Goal: Task Accomplishment & Management: Complete application form

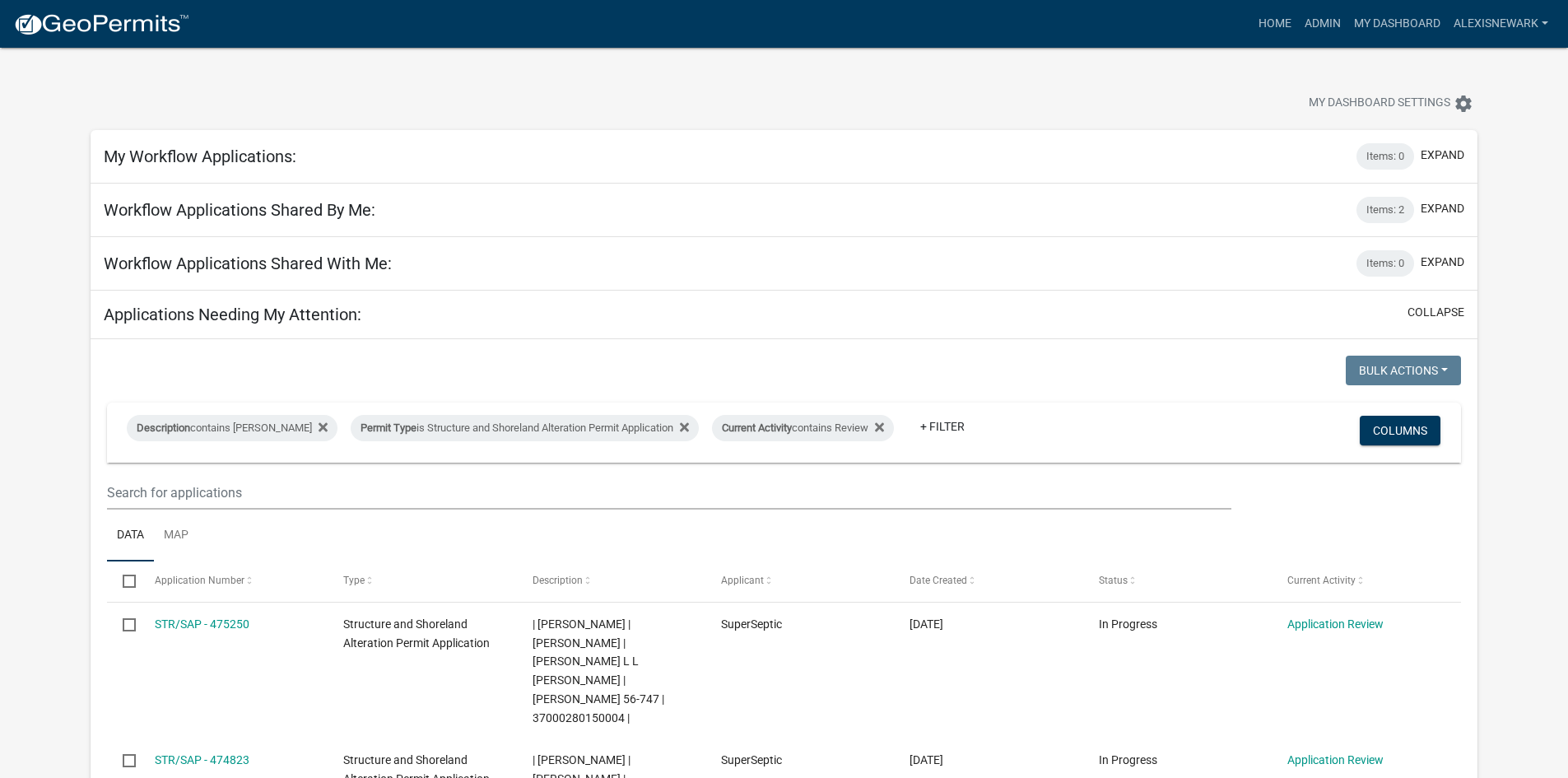
scroll to position [782, 0]
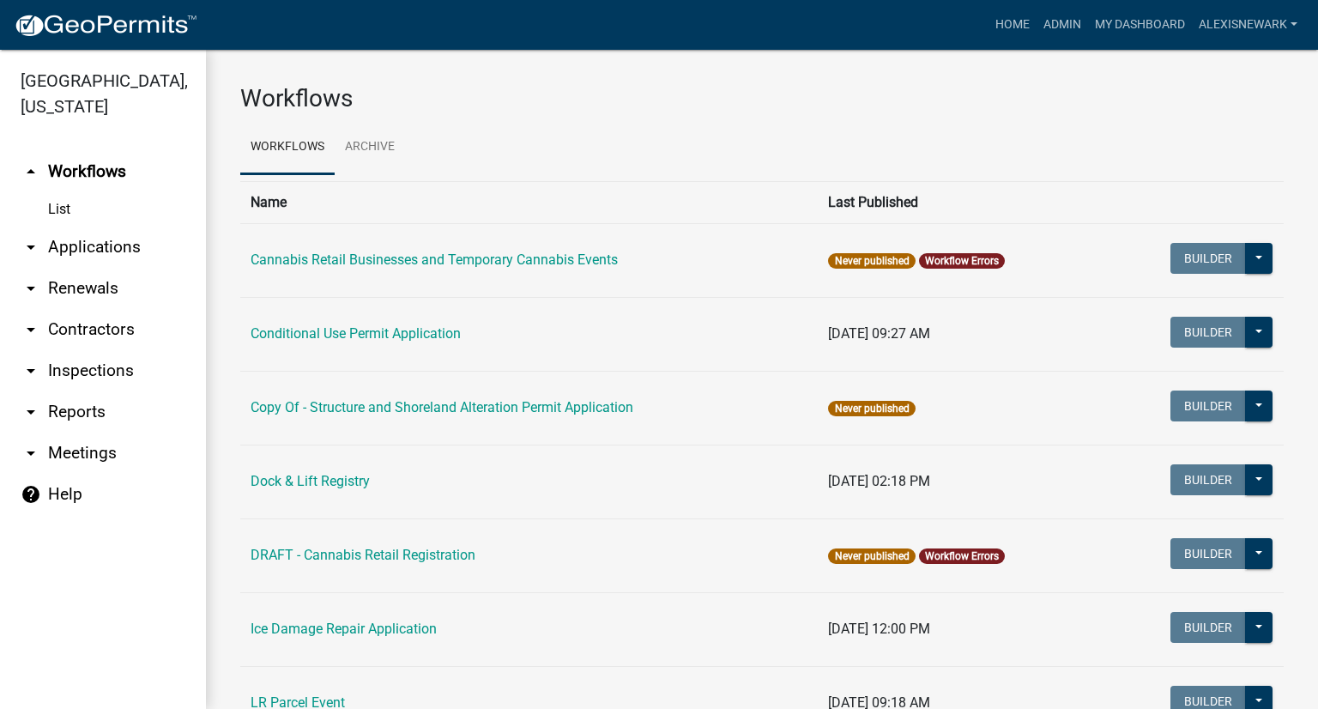
click at [143, 258] on link "arrow_drop_down Applications" at bounding box center [103, 246] width 206 height 41
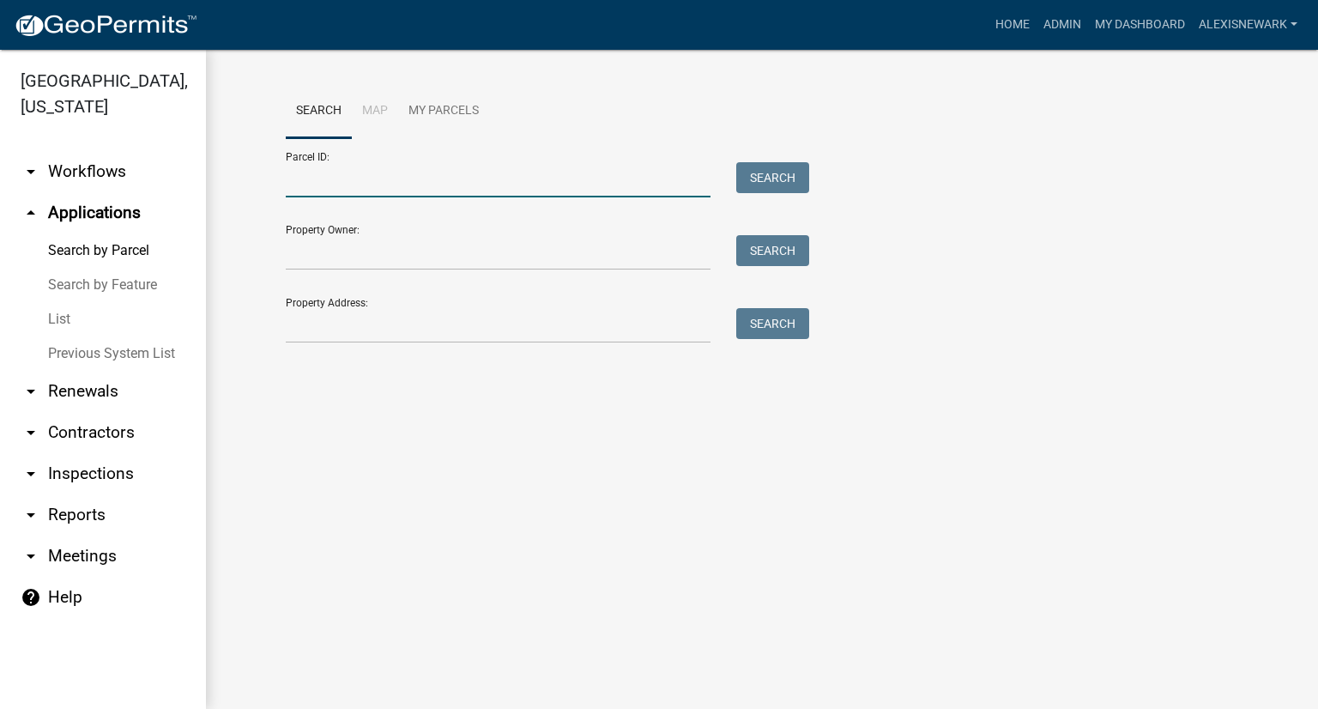
click at [549, 169] on input "Parcel ID:" at bounding box center [498, 179] width 425 height 35
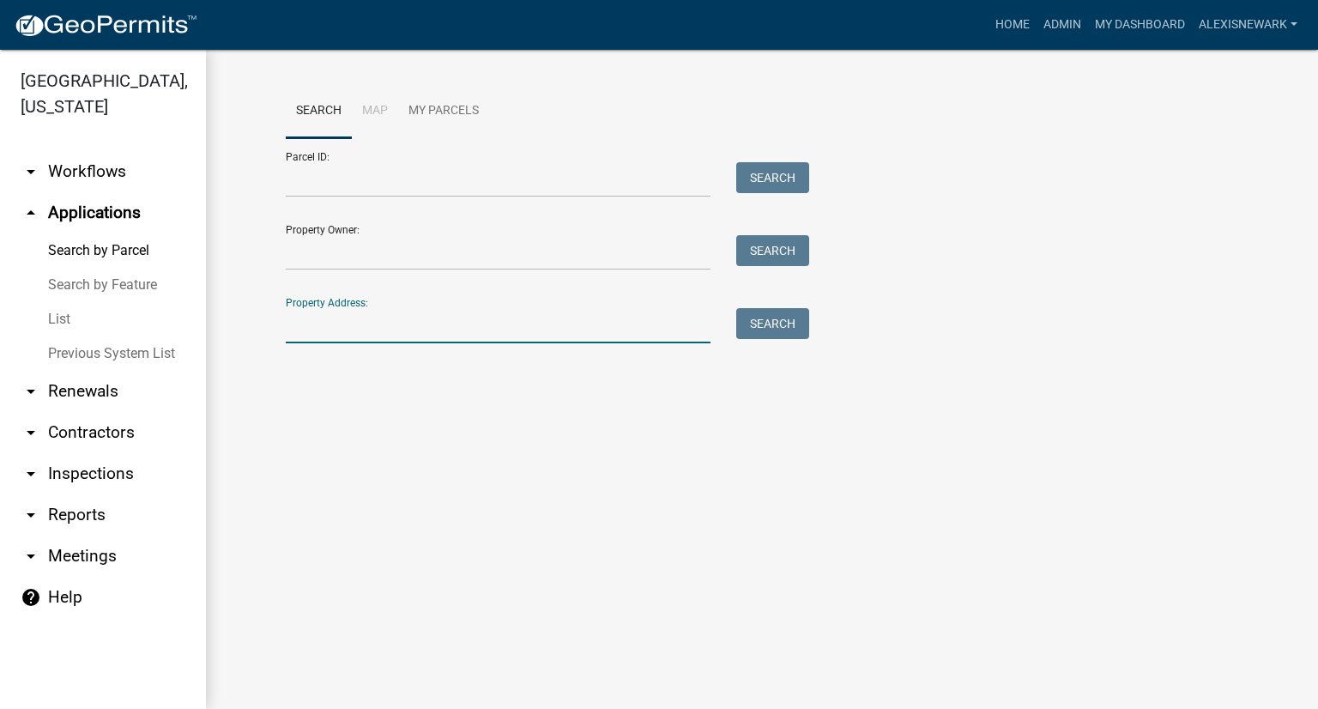
click at [654, 332] on input "Property Address:" at bounding box center [498, 325] width 425 height 35
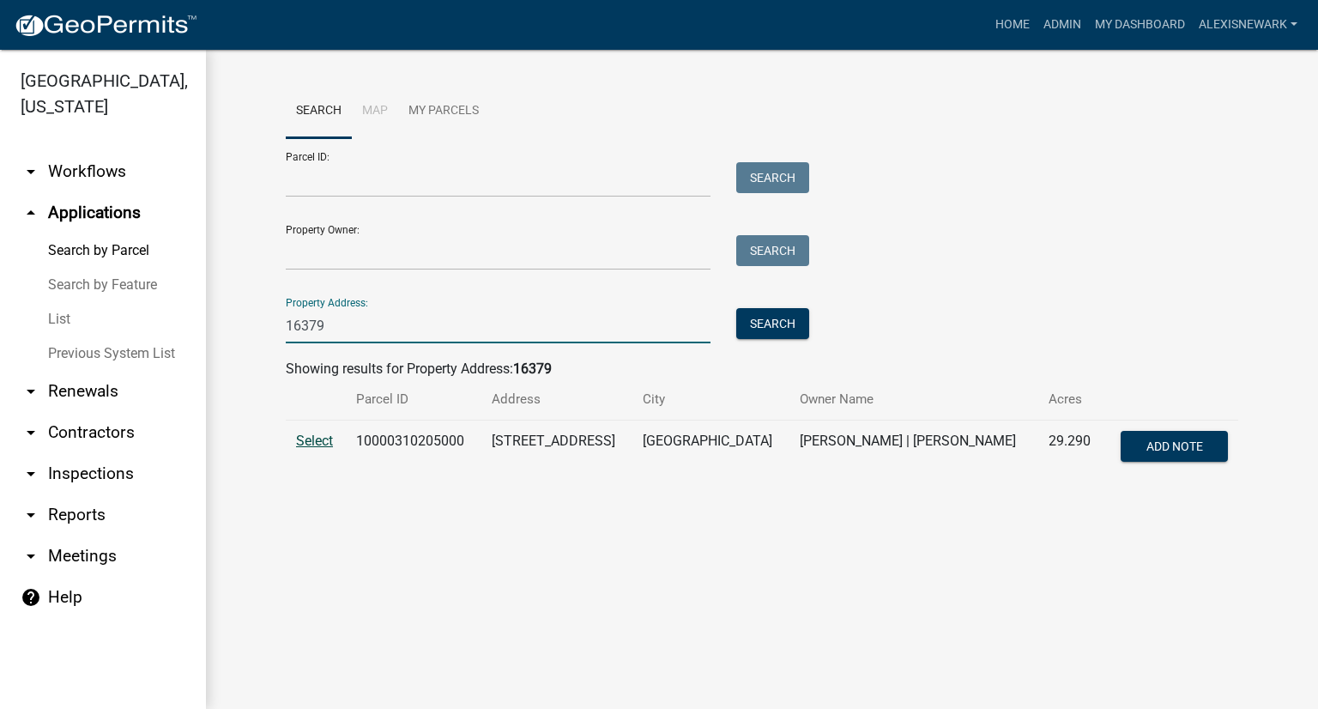
type input "16379"
click at [320, 443] on span "Select" at bounding box center [314, 440] width 37 height 16
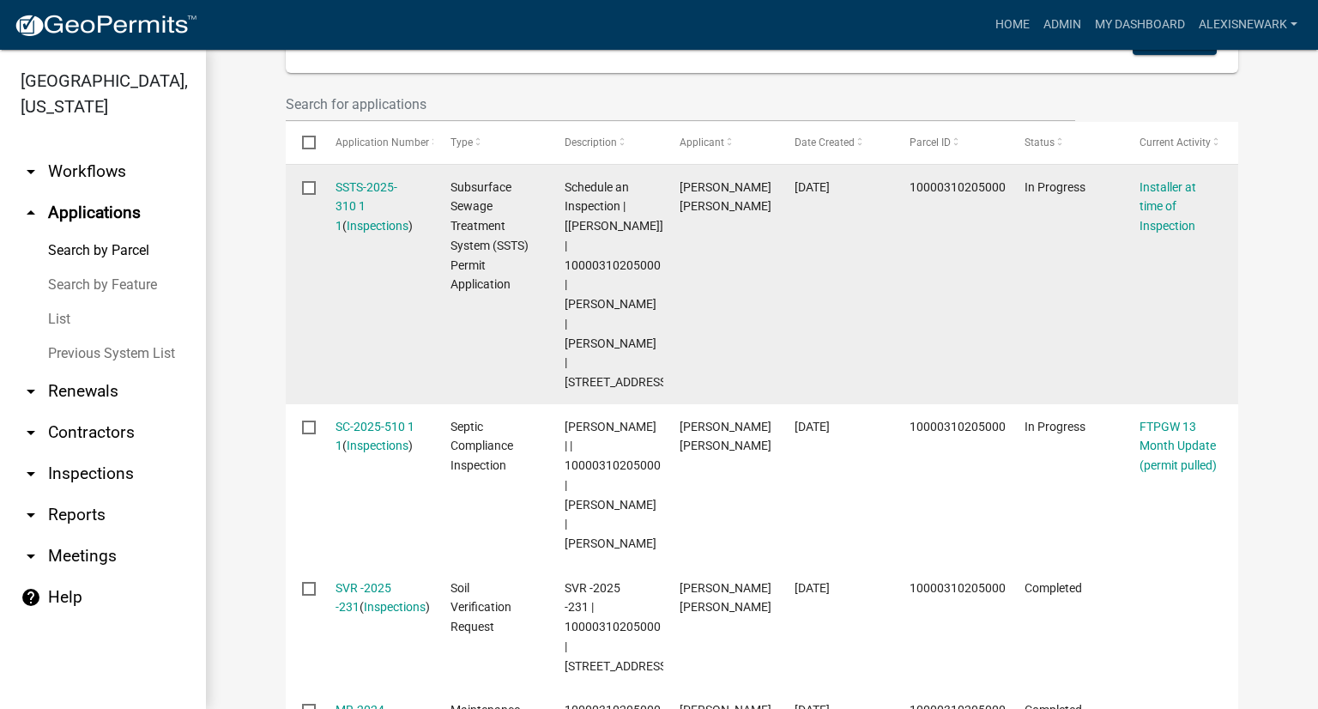
scroll to position [493, 0]
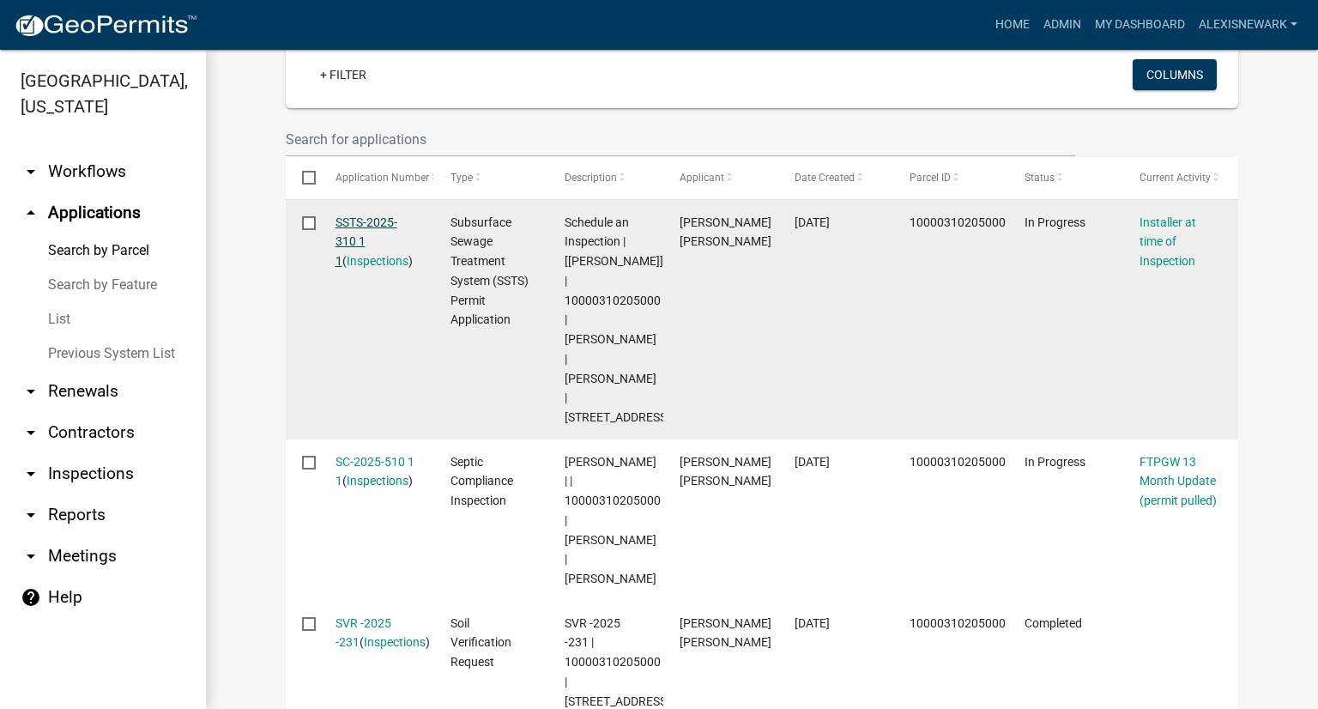
click at [369, 224] on link "SSTS-2025-310 1 1" at bounding box center [366, 241] width 62 height 53
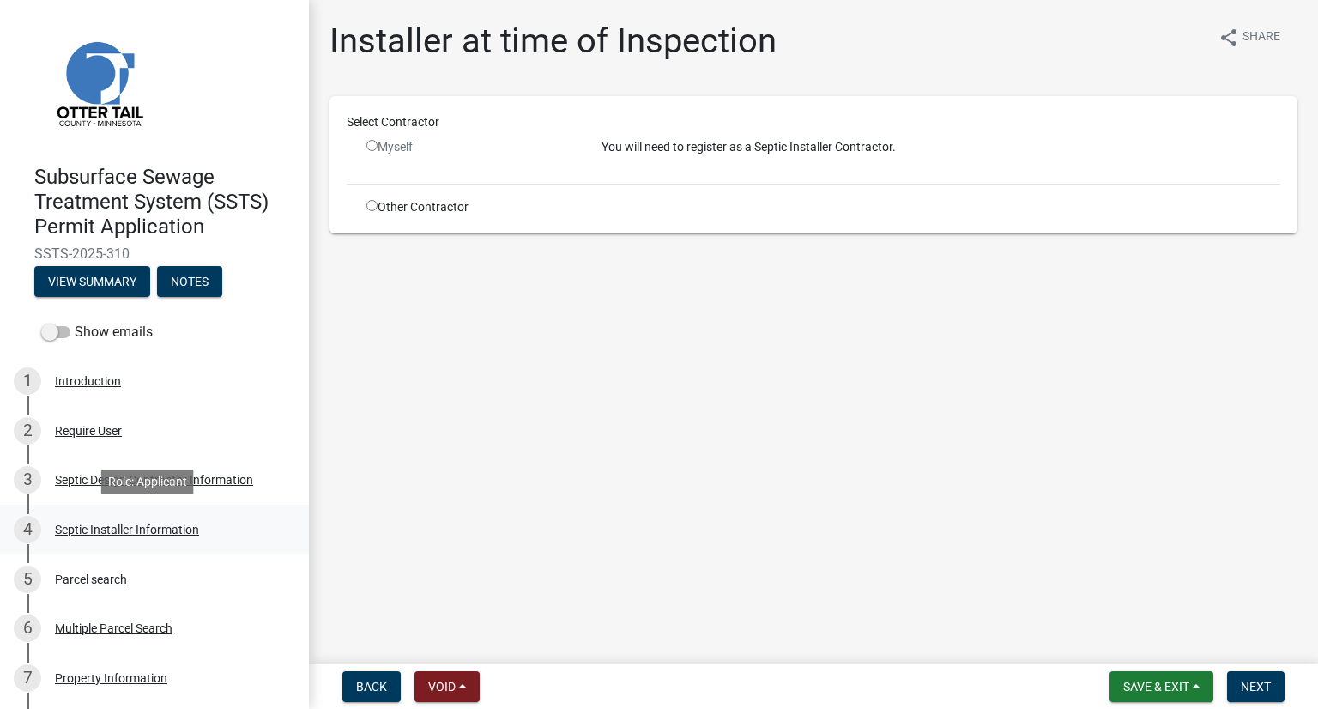
click at [246, 511] on link "4 Septic Installer Information" at bounding box center [154, 529] width 309 height 50
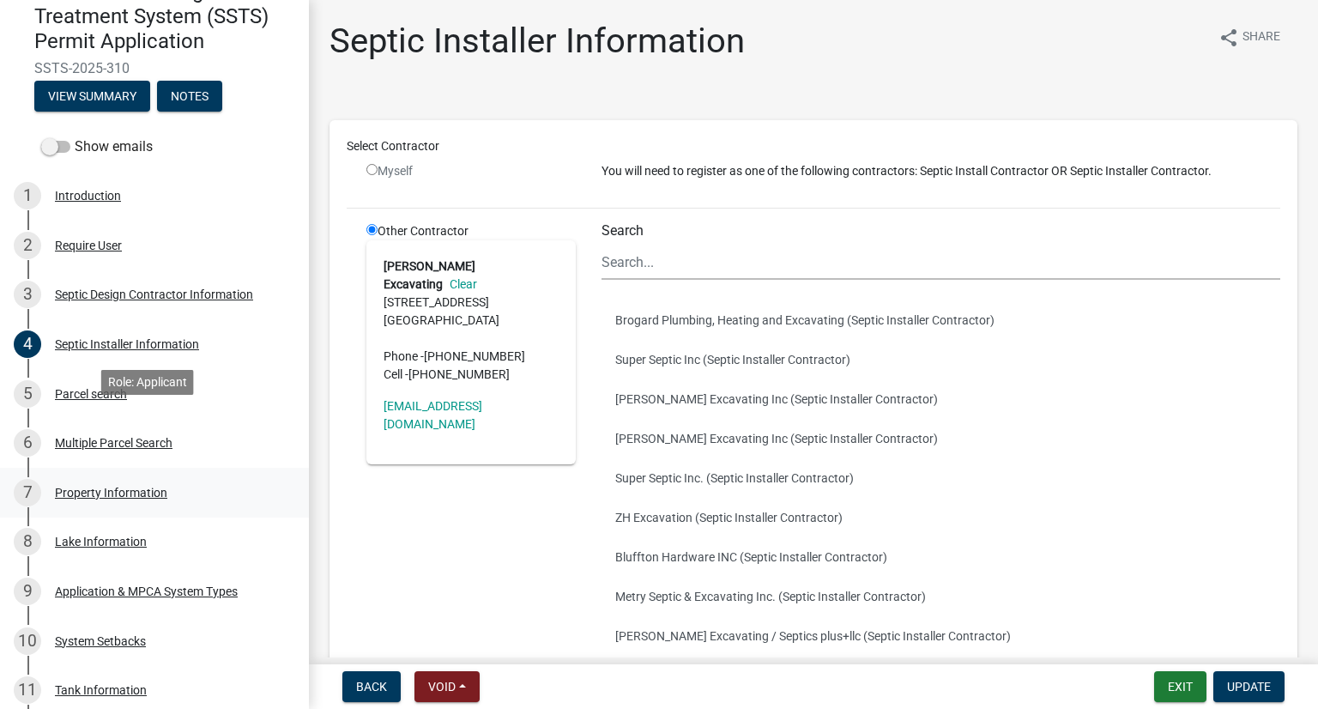
scroll to position [192, 0]
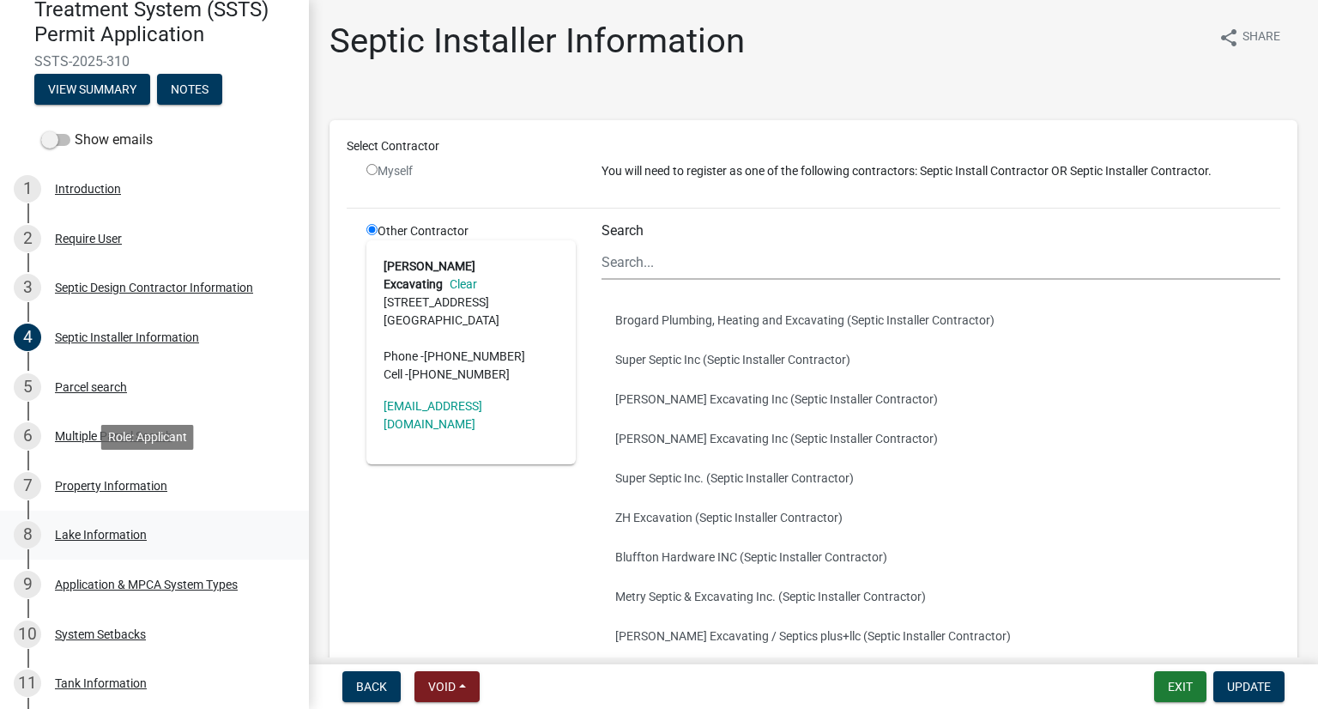
click at [166, 531] on div "8 Lake Information" at bounding box center [148, 534] width 268 height 27
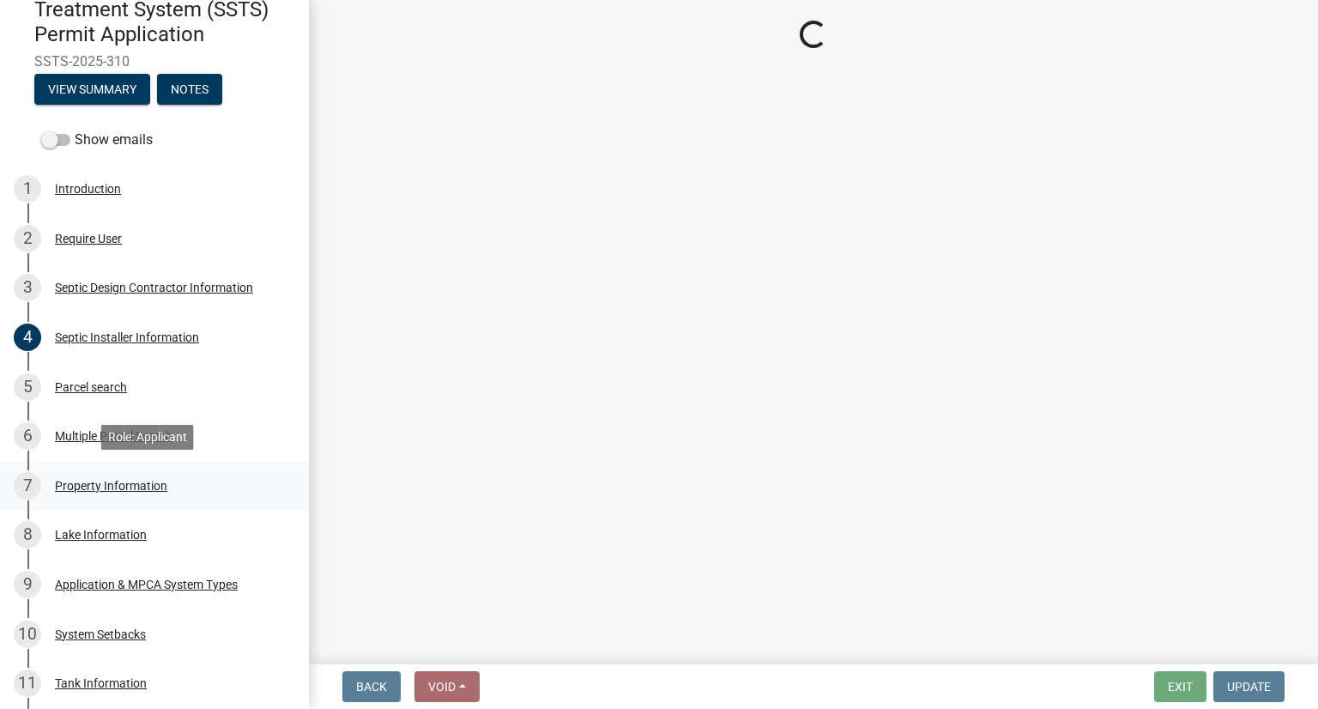
select select "11810557-1fd1-427d-8763-046f0702a8c4"
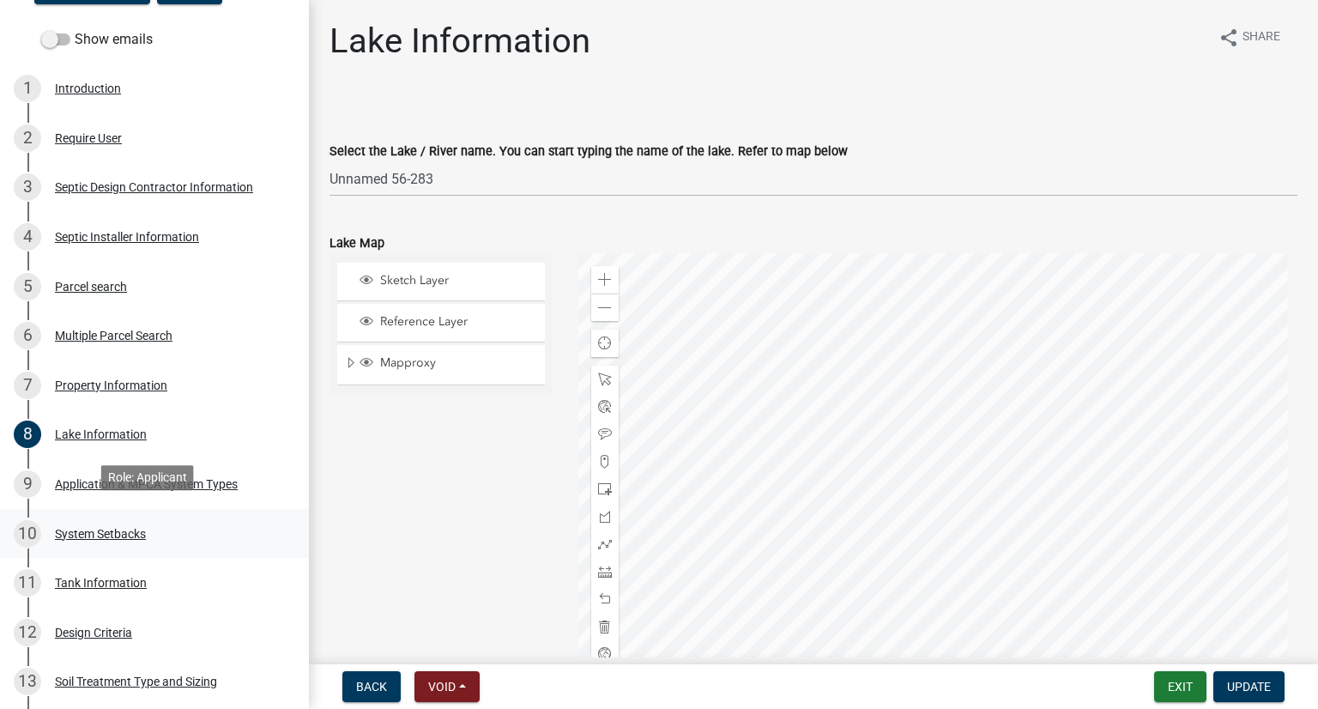
scroll to position [300, 0]
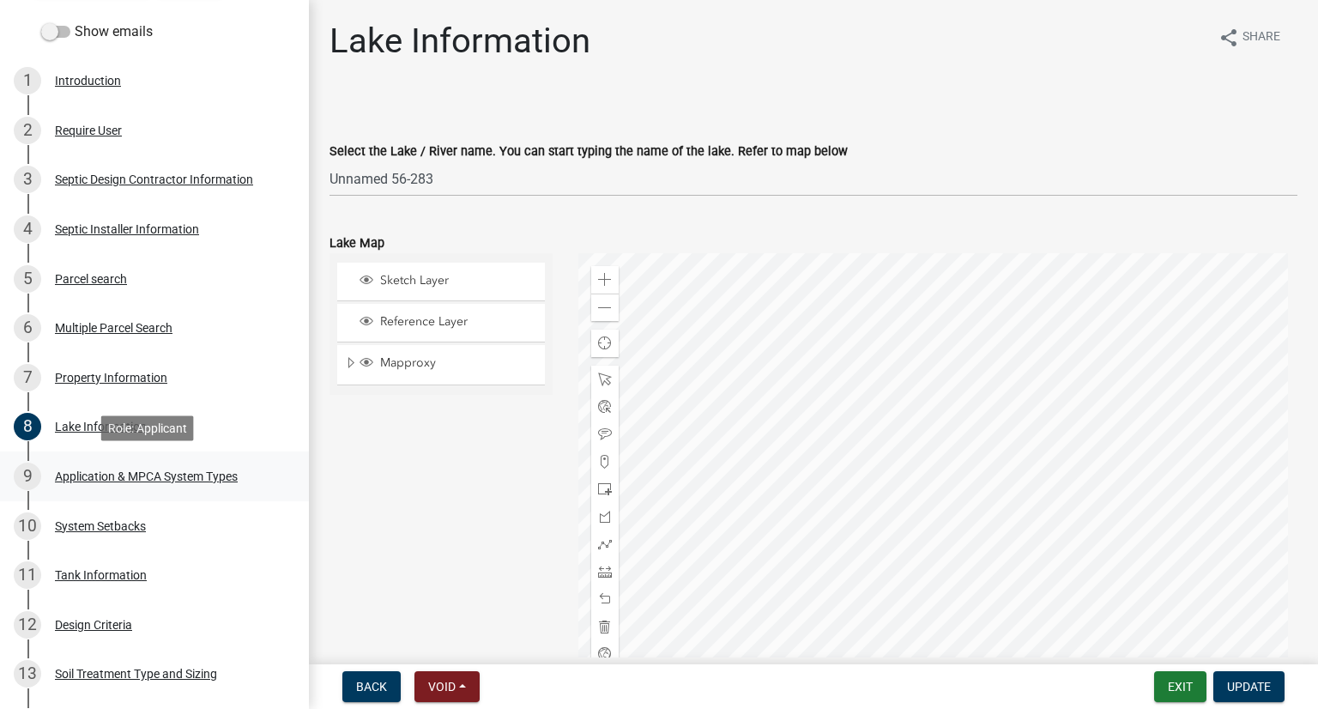
click at [216, 486] on div "9 Application & MPCA System Types" at bounding box center [148, 475] width 268 height 27
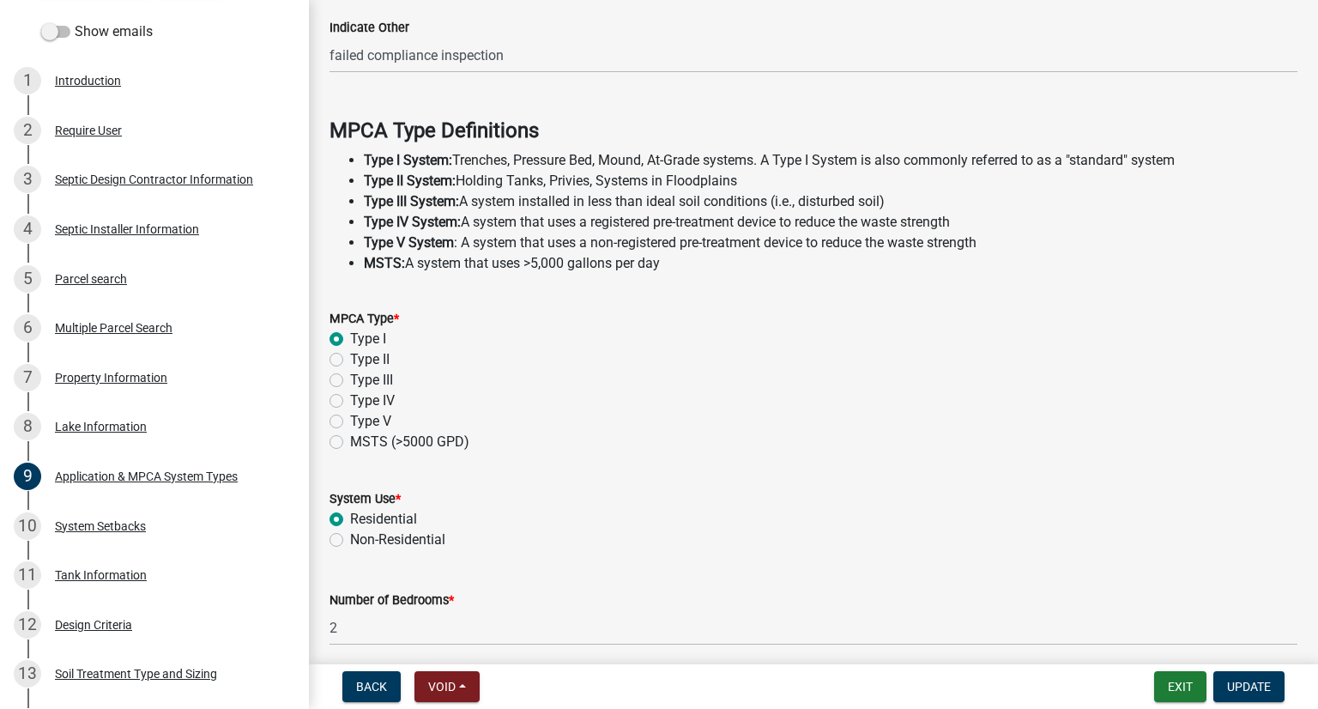
scroll to position [407, 0]
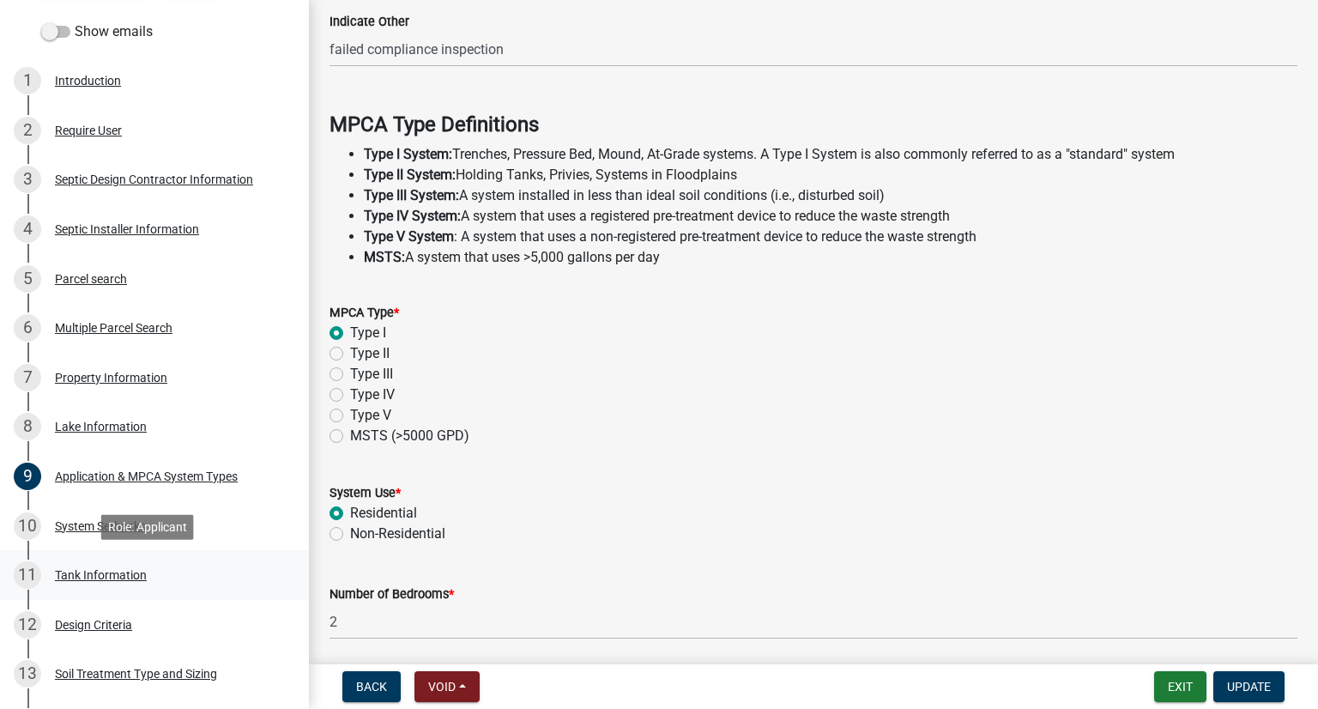
click at [218, 567] on div "11 Tank Information" at bounding box center [148, 574] width 268 height 27
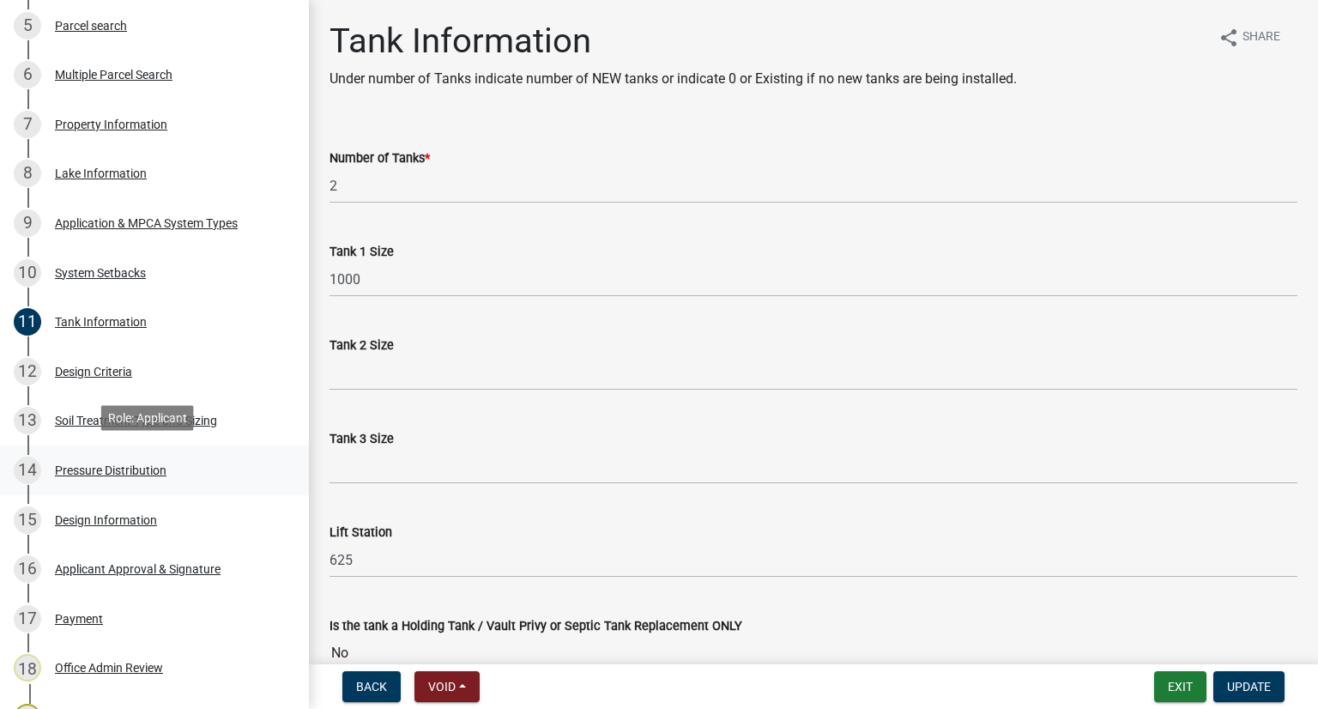
scroll to position [558, 0]
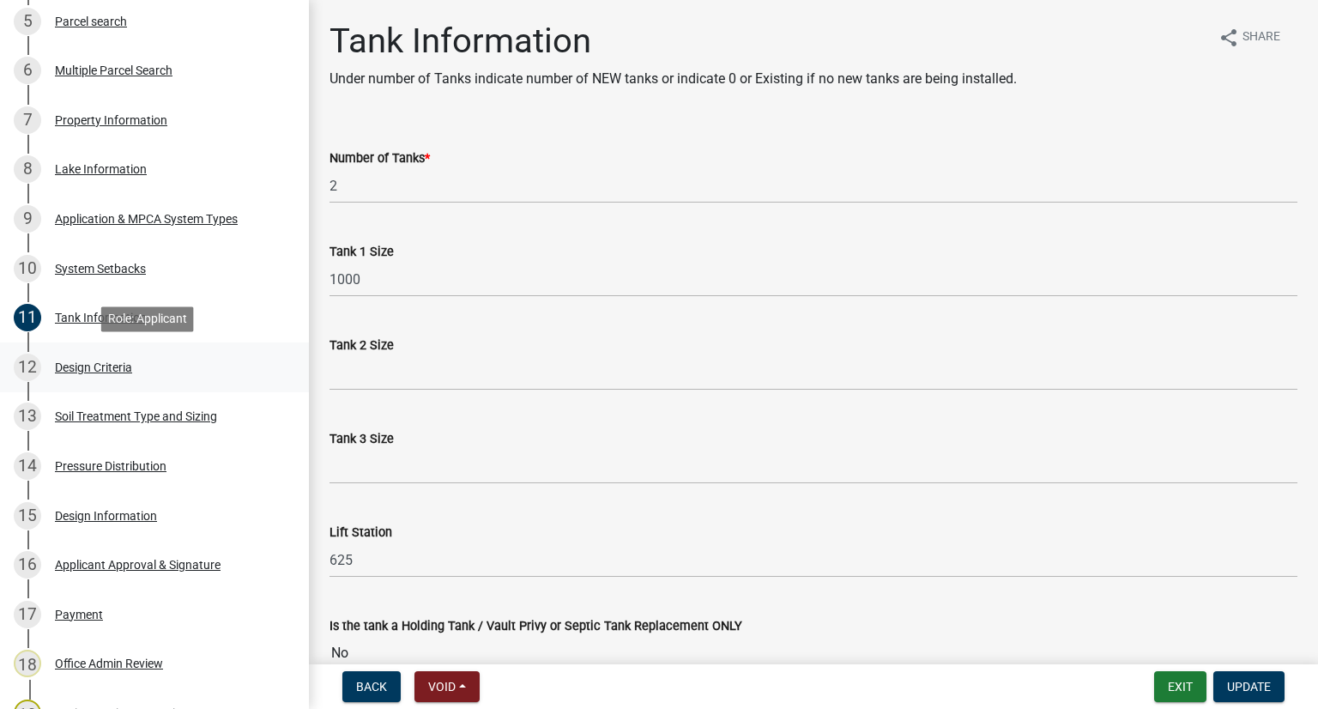
click at [223, 385] on link "12 Design Criteria" at bounding box center [154, 367] width 309 height 50
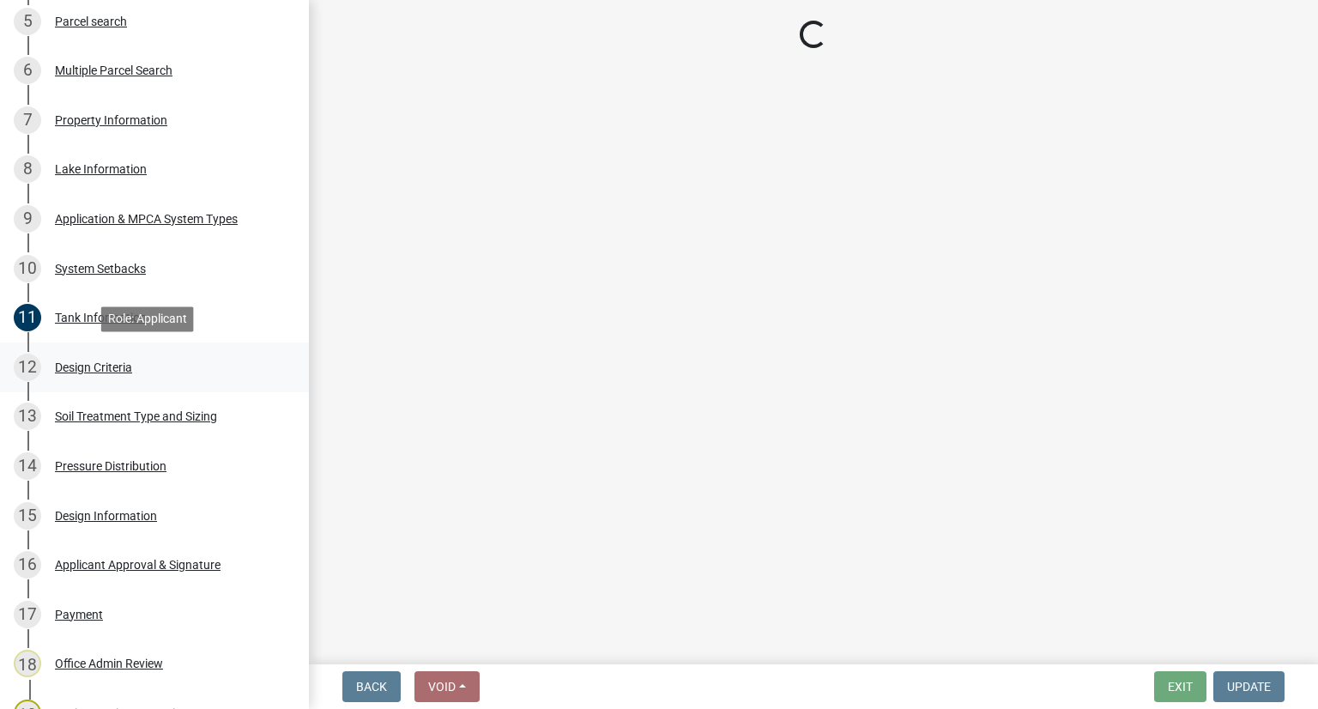
select select "161dc003-2926-44f5-9717-bc9d566eecc1"
select select "3ca66991-ccde-4548-bdad-f82583be96e2"
select select "77ed3ba4-a6d5-4048-ab27-59c0bc717e6e"
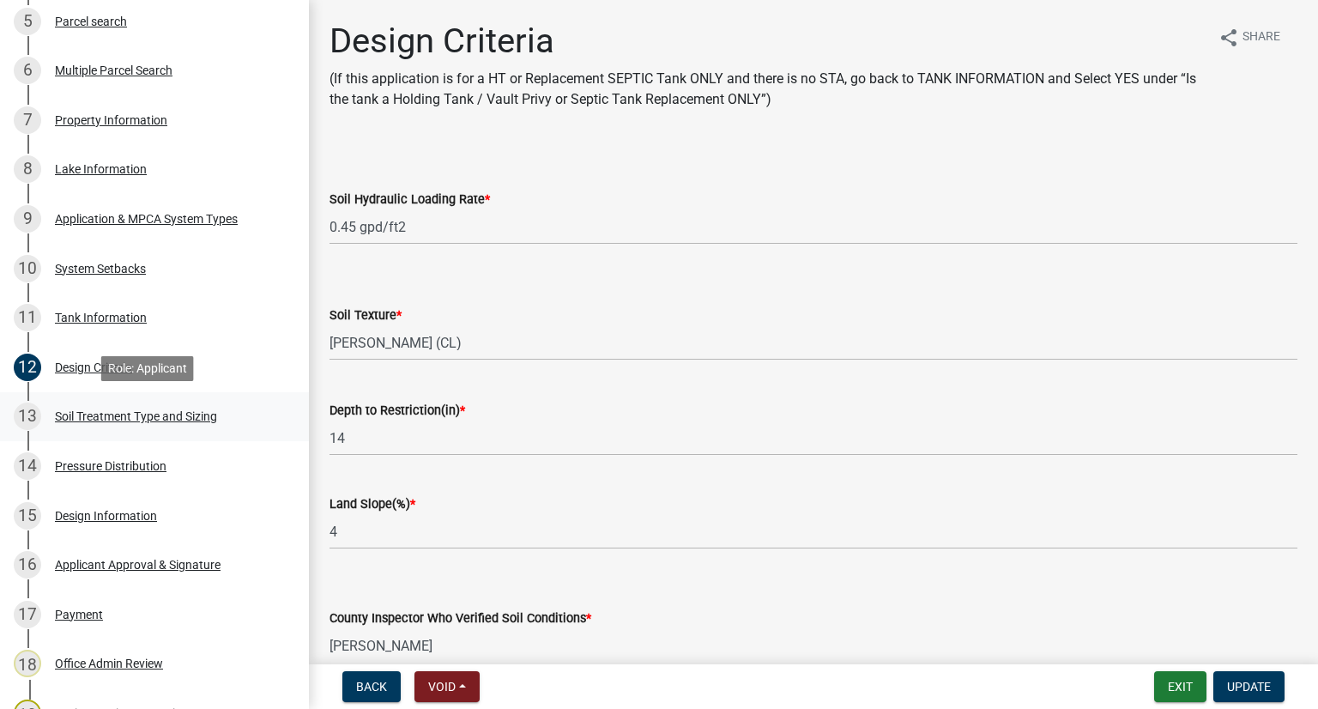
click at [250, 409] on div "13 Soil Treatment Type and Sizing" at bounding box center [148, 415] width 268 height 27
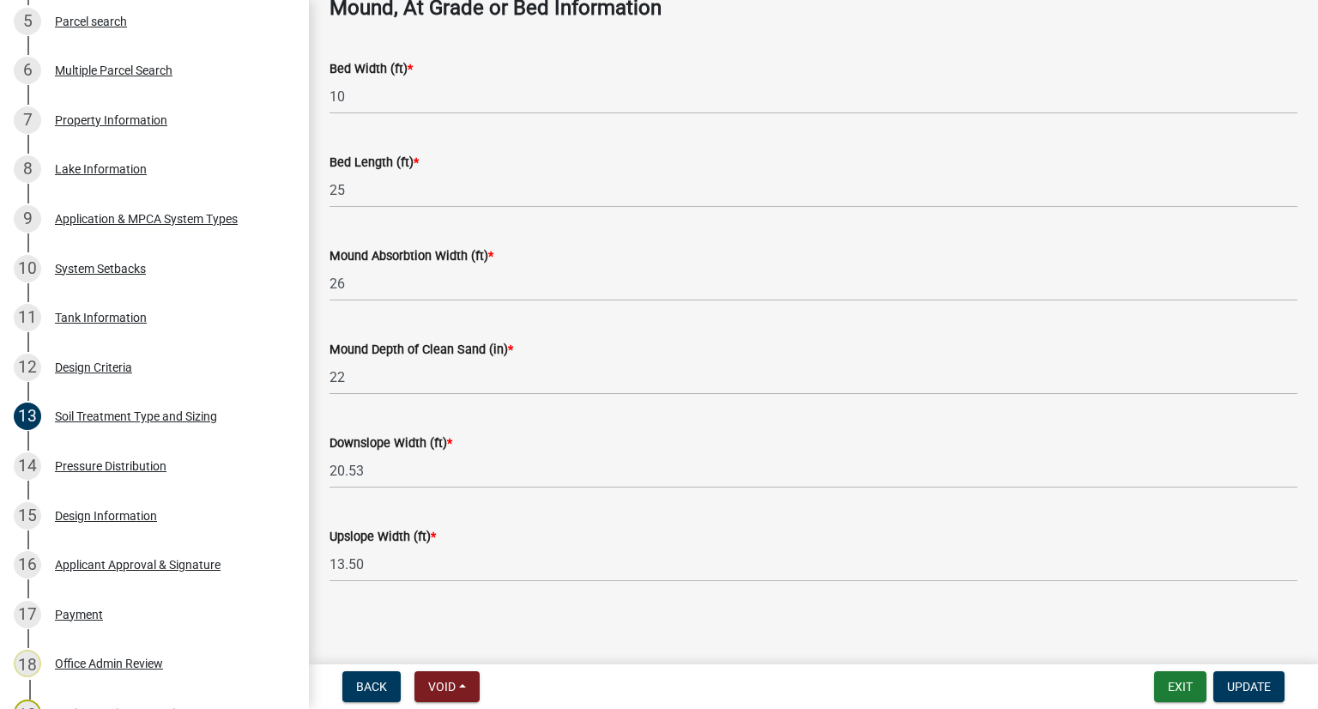
scroll to position [1342, 0]
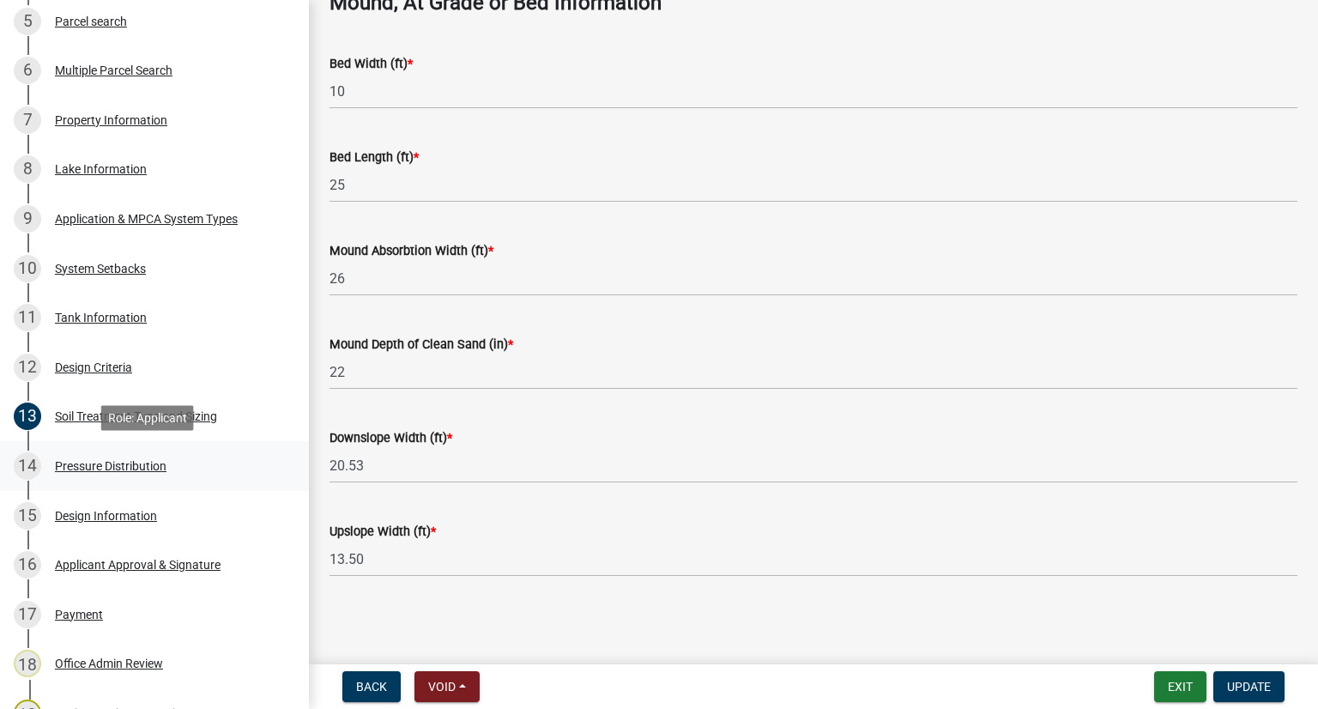
click at [245, 464] on div "14 Pressure Distribution" at bounding box center [148, 465] width 268 height 27
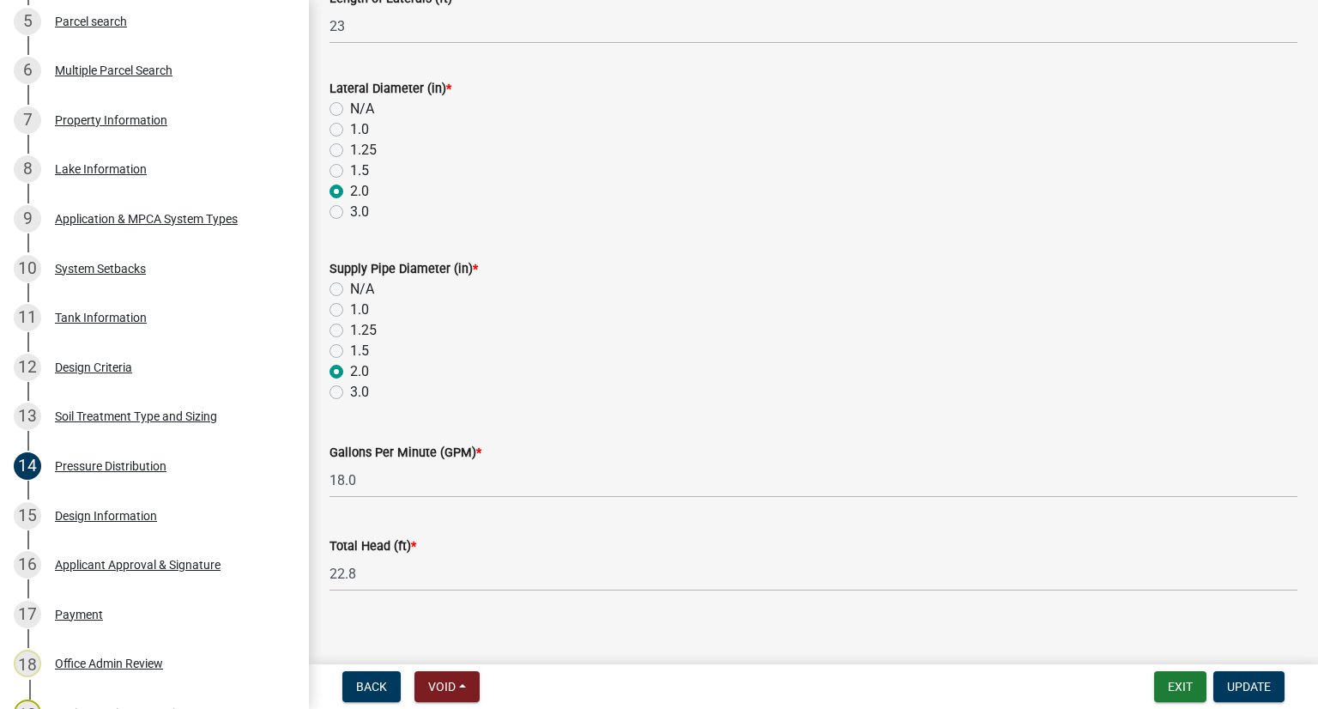
scroll to position [685, 0]
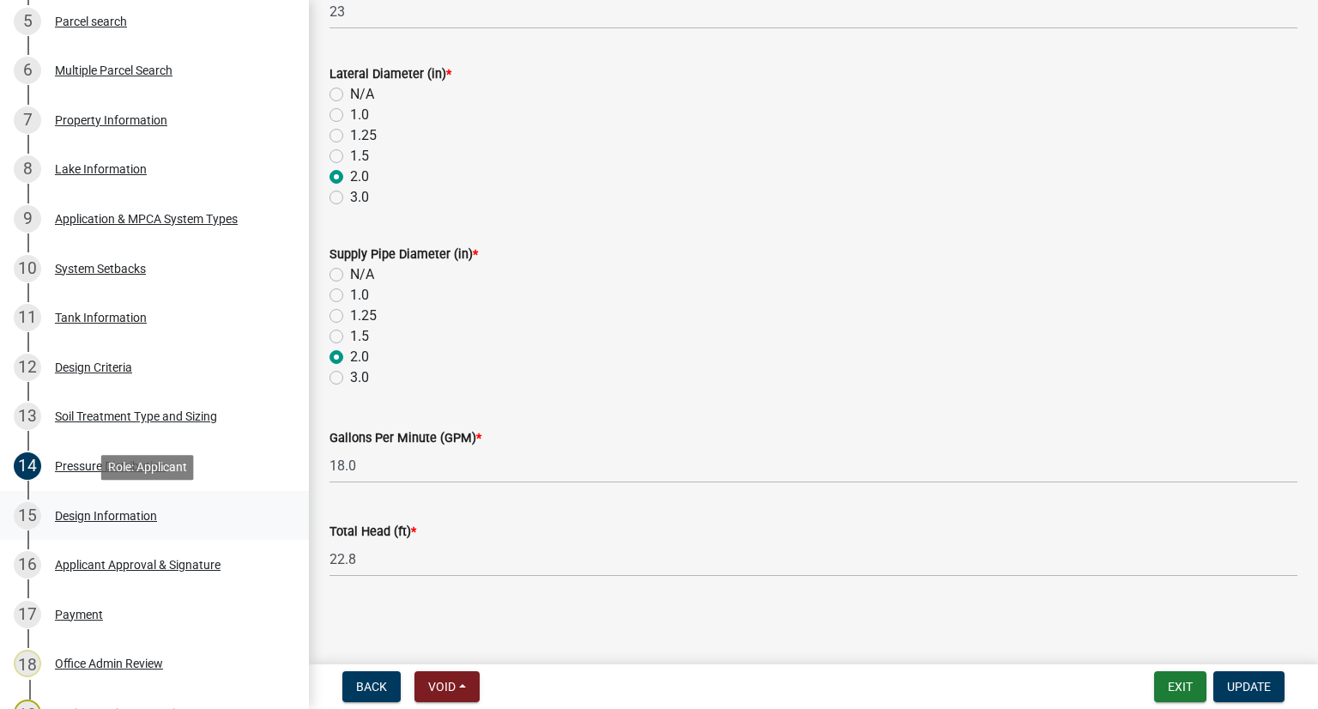
click at [256, 502] on div "15 Design Information" at bounding box center [148, 515] width 268 height 27
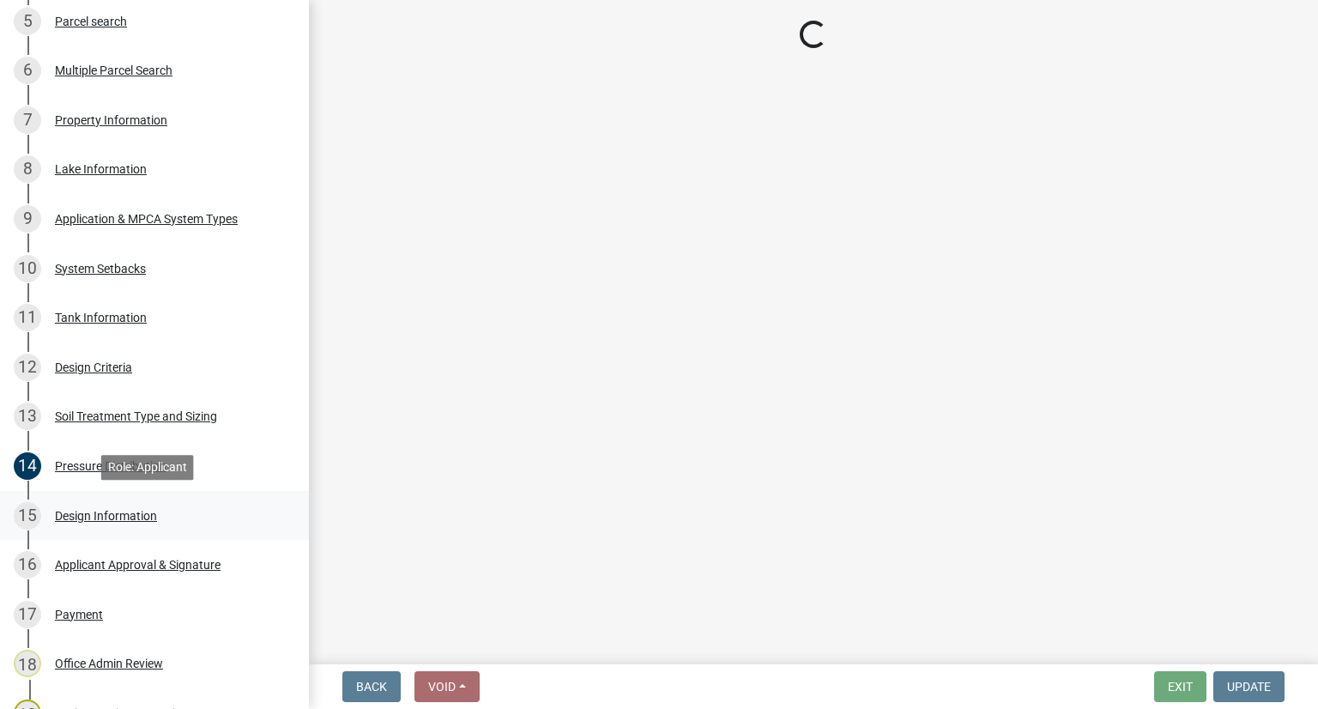
scroll to position [0, 0]
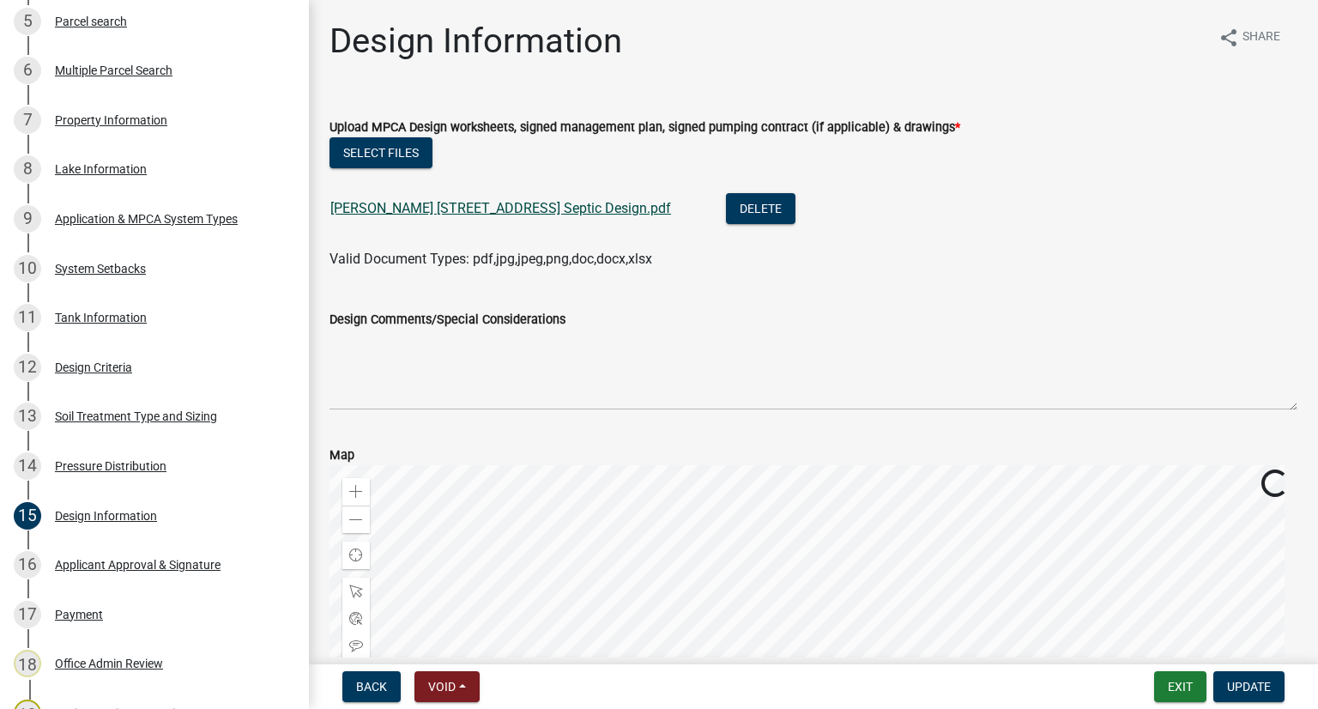
click at [510, 208] on link "[PERSON_NAME] [STREET_ADDRESS] Septic Design.pdf" at bounding box center [500, 208] width 341 height 16
click at [261, 399] on link "13 Soil Treatment Type and Sizing" at bounding box center [154, 417] width 309 height 50
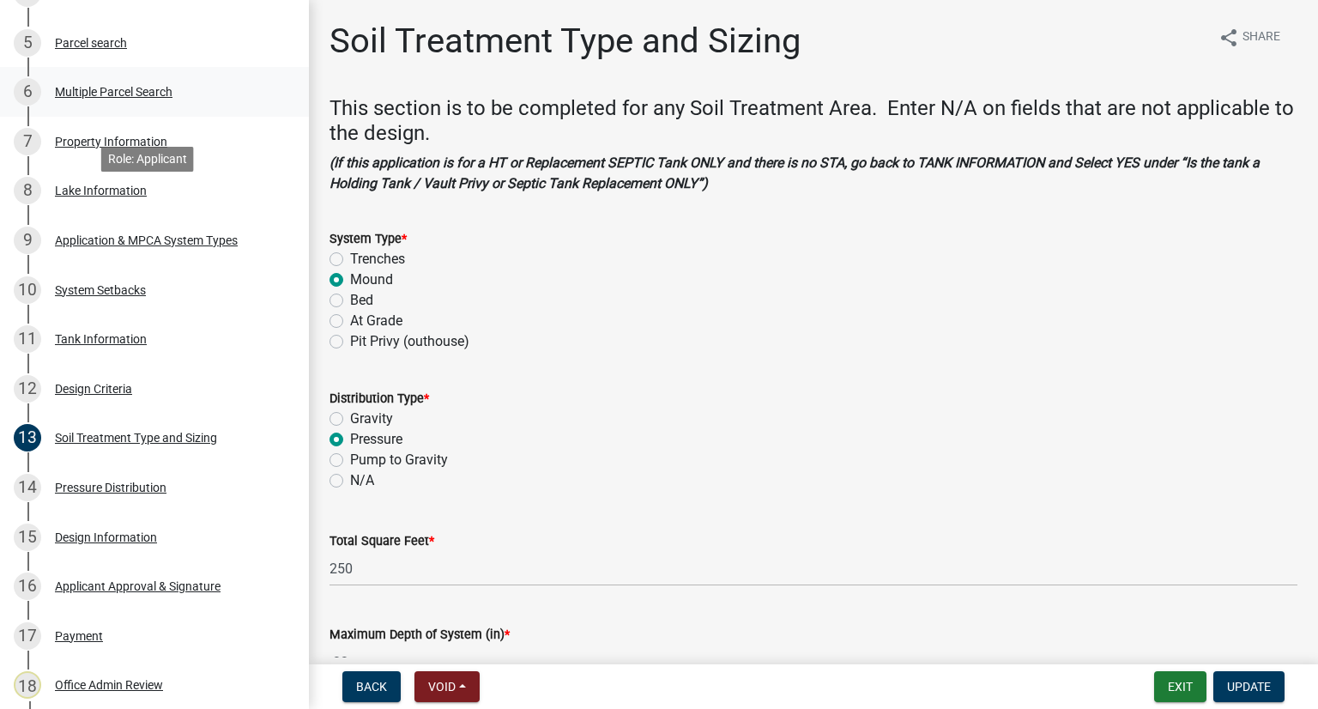
scroll to position [472, 0]
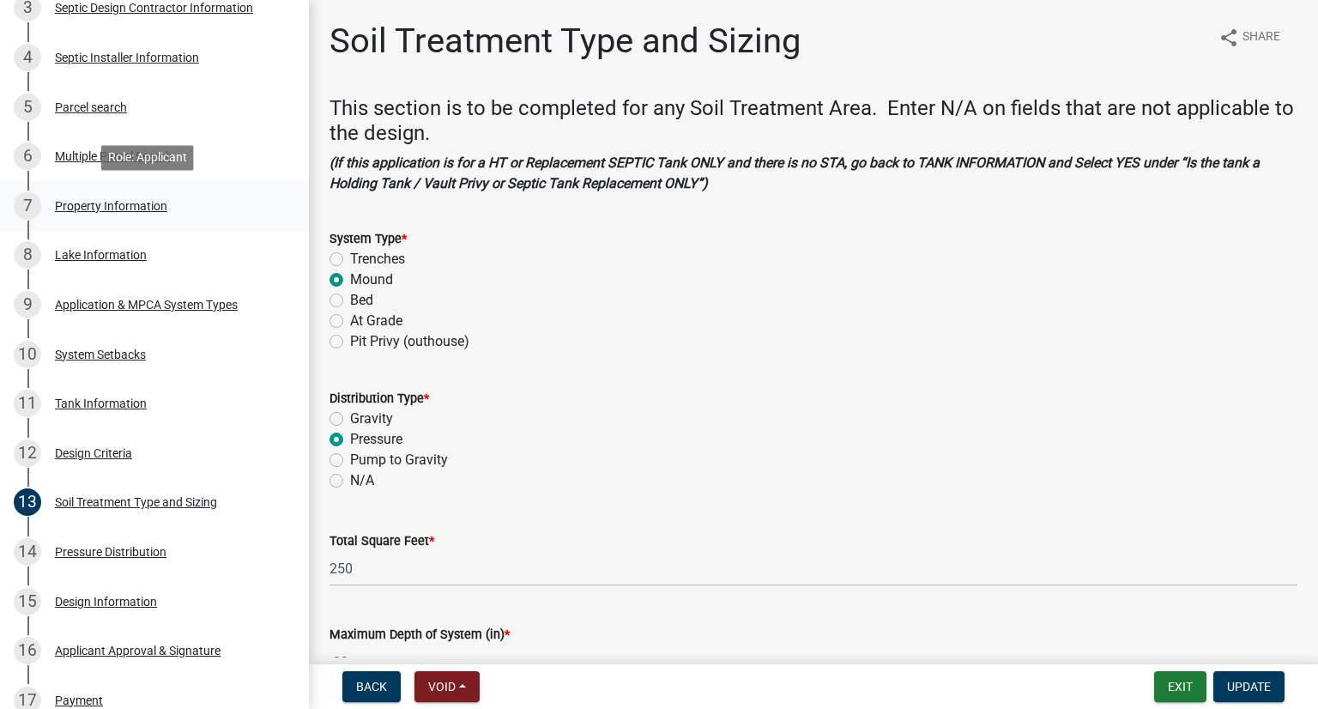
click at [142, 202] on div "Property Information" at bounding box center [111, 206] width 112 height 12
